Goal: Complete application form: Complete application form

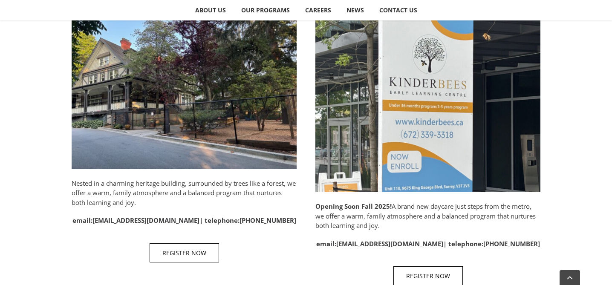
scroll to position [459, 0]
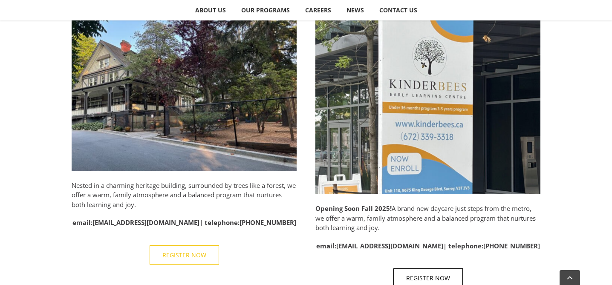
click at [190, 263] on link "REGISTER NOW" at bounding box center [185, 255] width 70 height 19
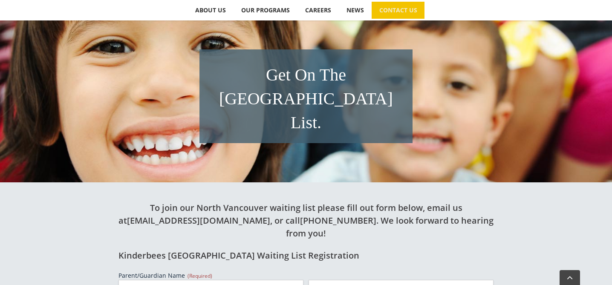
scroll to position [273, 0]
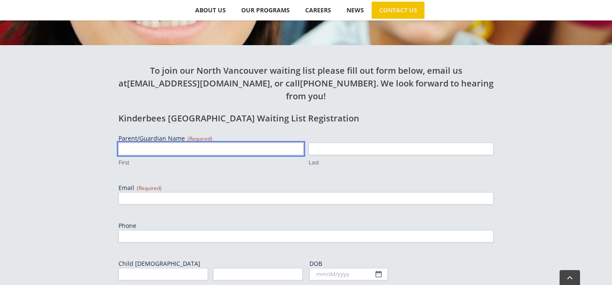
click at [254, 143] on input "First" at bounding box center [211, 149] width 185 height 12
type input "[PERSON_NAME]"
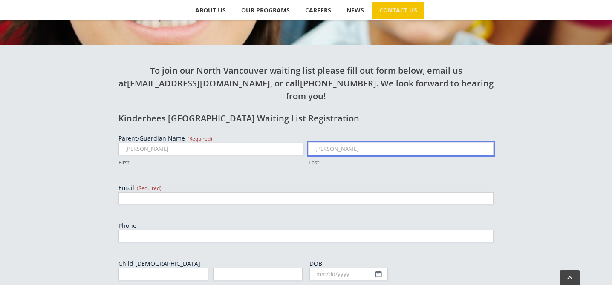
type input "[EMAIL_ADDRESS][PERSON_NAME][DOMAIN_NAME]"
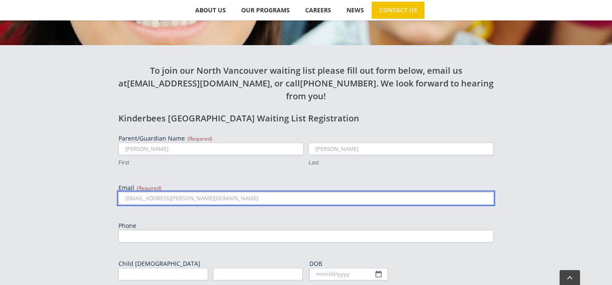
type input "6044464499"
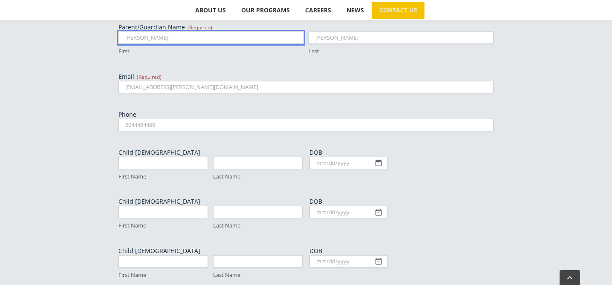
scroll to position [410, 0]
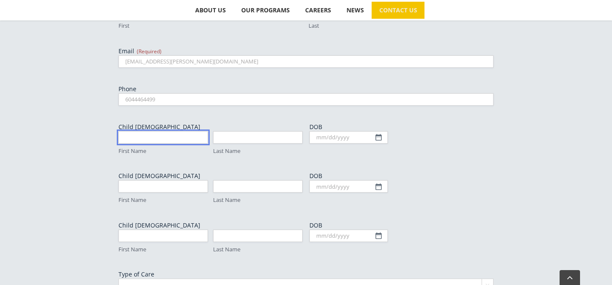
click at [196, 131] on input "First Name" at bounding box center [164, 137] width 90 height 12
type input "[PERSON_NAME]"
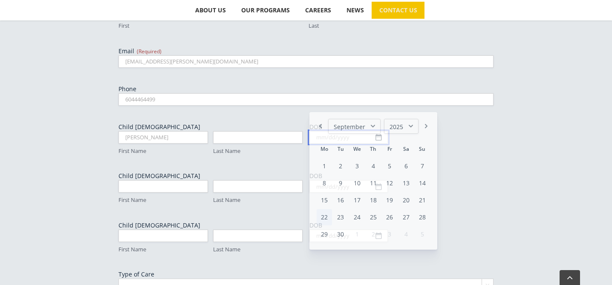
click at [343, 131] on input "DOB" at bounding box center [349, 137] width 78 height 12
click at [348, 127] on select "January February March April May June July August September October November De…" at bounding box center [354, 126] width 52 height 15
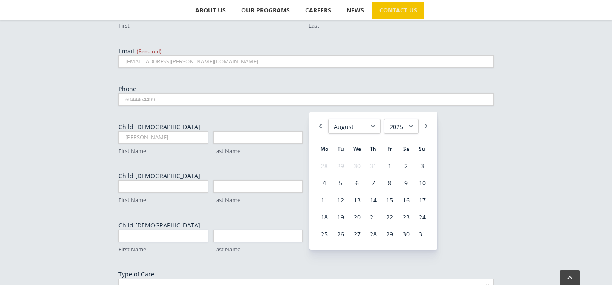
click at [409, 123] on select "1925 1926 1927 1928 1929 1930 1931 1932 1933 1934 1935 1936 1937 1938 1939 1940…" at bounding box center [401, 126] width 35 height 15
click at [412, 223] on link "24" at bounding box center [405, 217] width 15 height 16
type input "[DATE]"
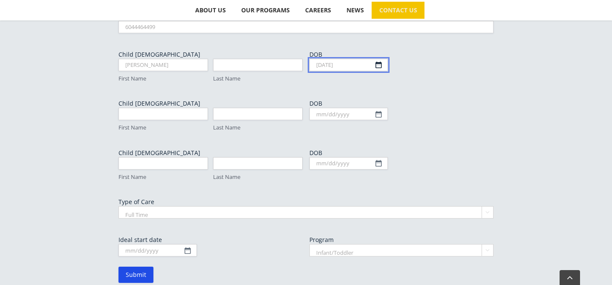
scroll to position [486, 0]
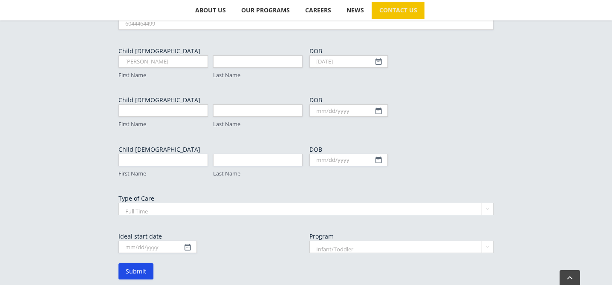
click at [180, 203] on select "Full Time Part Time" at bounding box center [306, 209] width 375 height 12
click at [182, 241] on input "Ideal start date" at bounding box center [158, 247] width 78 height 12
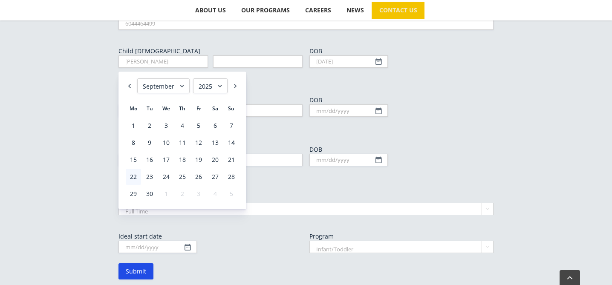
click at [235, 89] on link "Next" at bounding box center [235, 85] width 9 height 15
click at [168, 130] on link "1" at bounding box center [166, 126] width 15 height 16
type input "[DATE]"
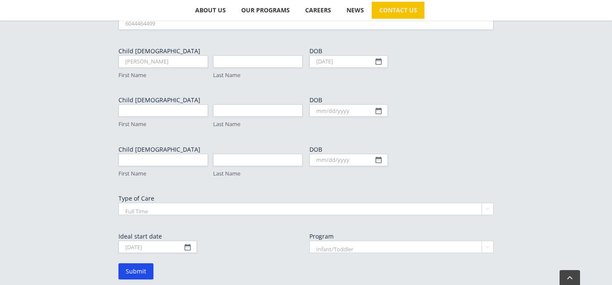
click at [359, 241] on select "Infant/Toddler Preschool" at bounding box center [402, 247] width 184 height 12
click at [136, 264] on input "Submit" at bounding box center [136, 272] width 35 height 16
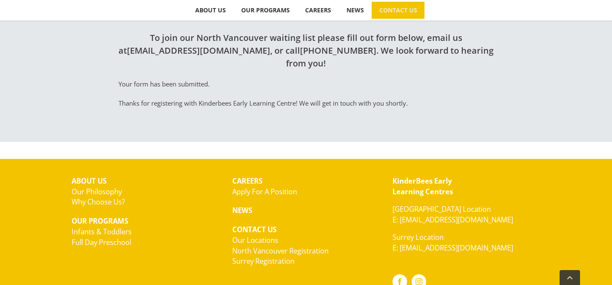
scroll to position [302, 0]
